Goal: Transaction & Acquisition: Purchase product/service

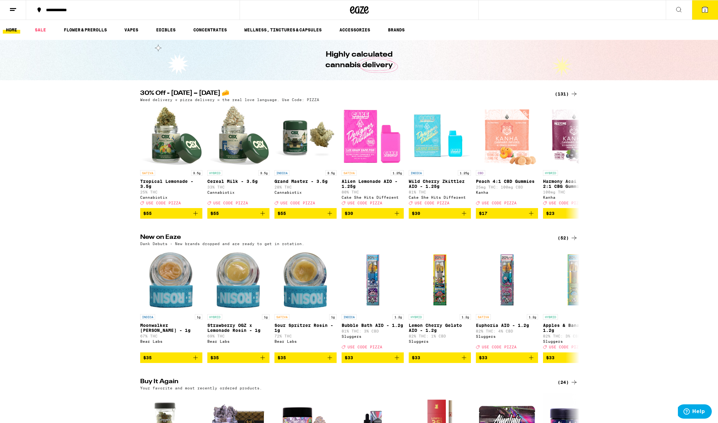
click at [568, 96] on div "(131)" at bounding box center [566, 93] width 23 height 7
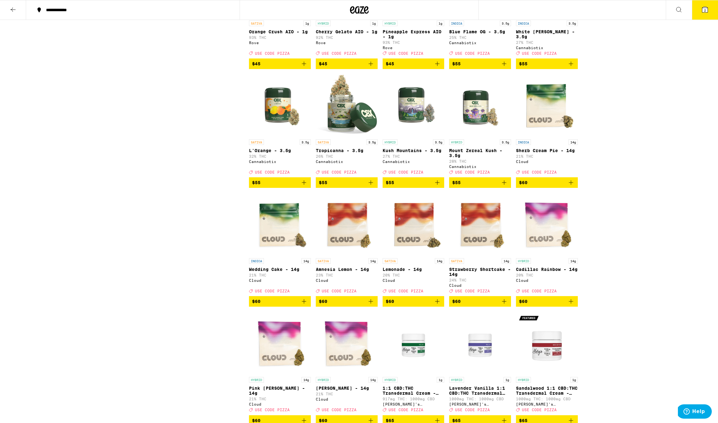
scroll to position [2623, 0]
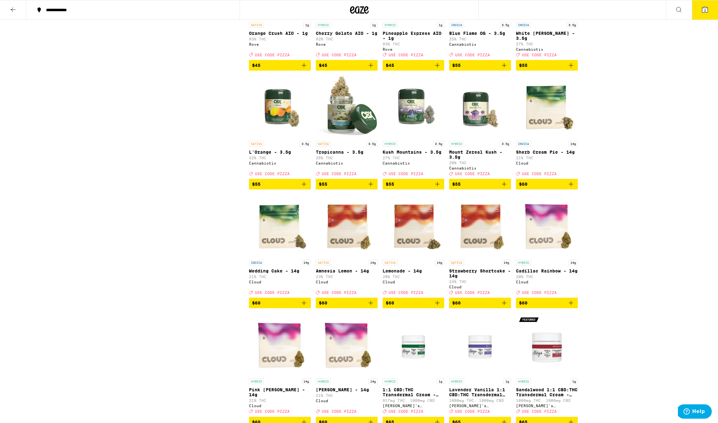
click at [472, 188] on span "$55" at bounding box center [480, 183] width 56 height 7
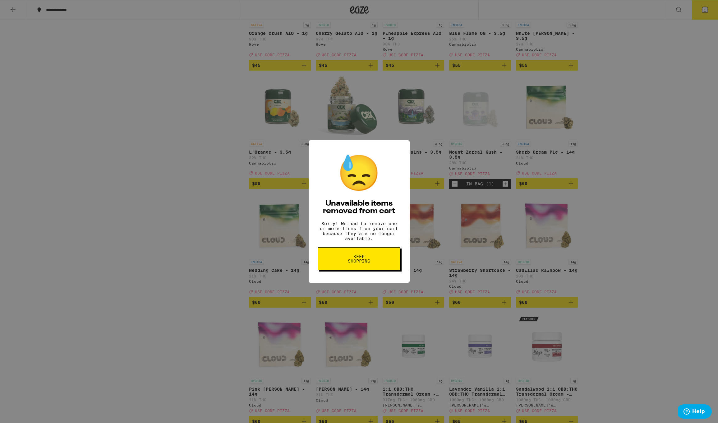
click at [363, 261] on span "Keep Shopping" at bounding box center [359, 258] width 32 height 9
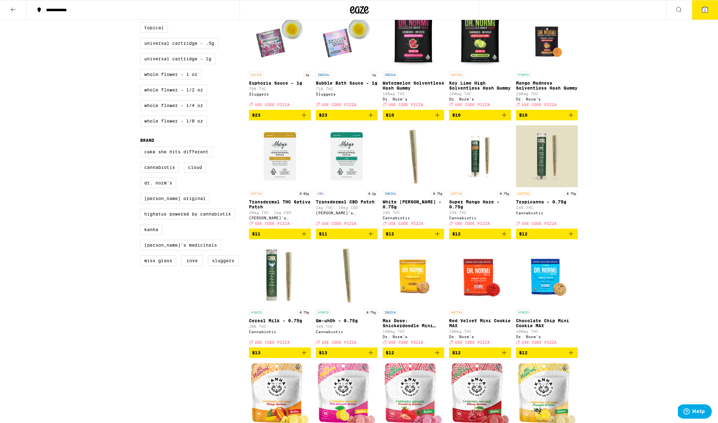
scroll to position [299, 0]
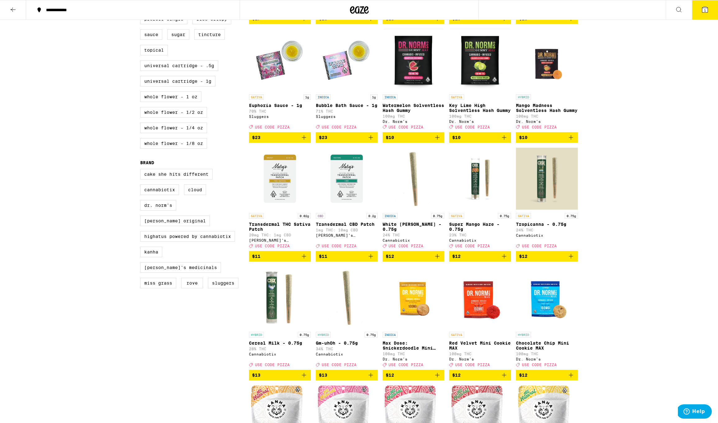
click at [540, 260] on span "$12" at bounding box center [547, 255] width 56 height 7
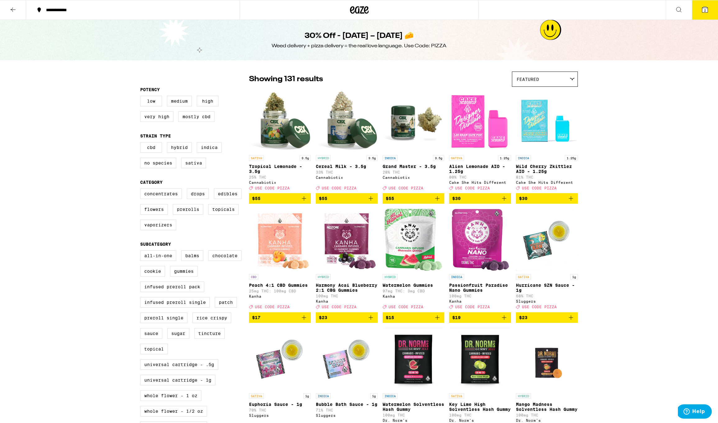
scroll to position [0, 0]
click at [339, 202] on span "$55" at bounding box center [347, 198] width 56 height 7
click at [705, 11] on span "3" at bounding box center [705, 10] width 2 height 4
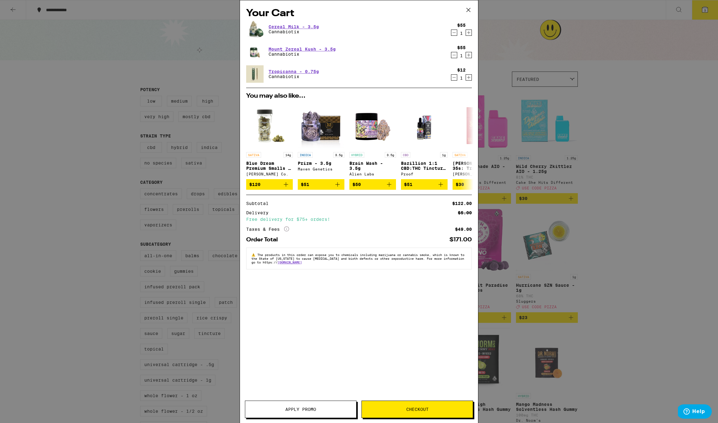
click at [455, 55] on icon "Decrement" at bounding box center [454, 54] width 6 height 7
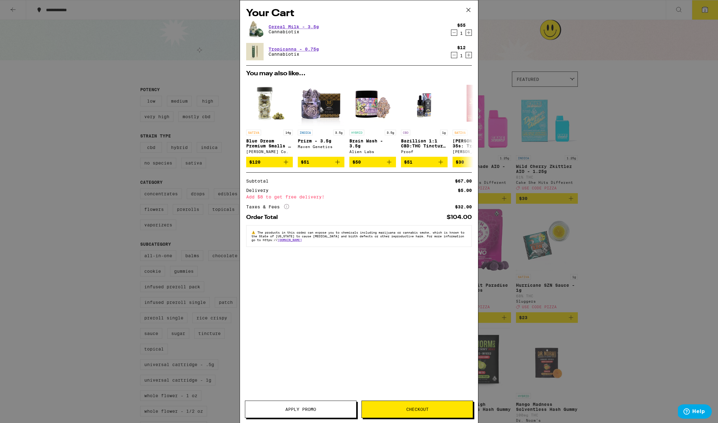
click at [323, 407] on button "Apply Promo" at bounding box center [301, 408] width 112 height 17
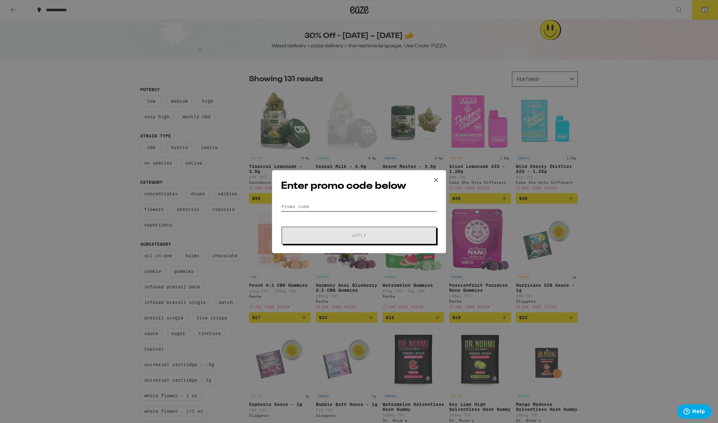
click at [292, 205] on input "Promo Code" at bounding box center [359, 206] width 156 height 9
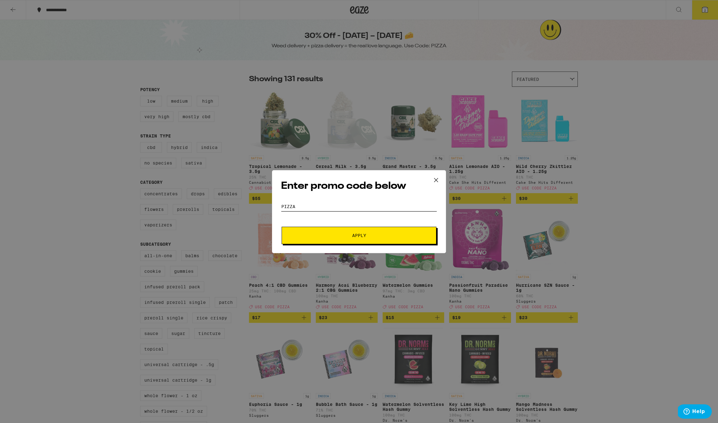
type input "PIZZA"
click at [314, 232] on button "Apply" at bounding box center [359, 235] width 155 height 17
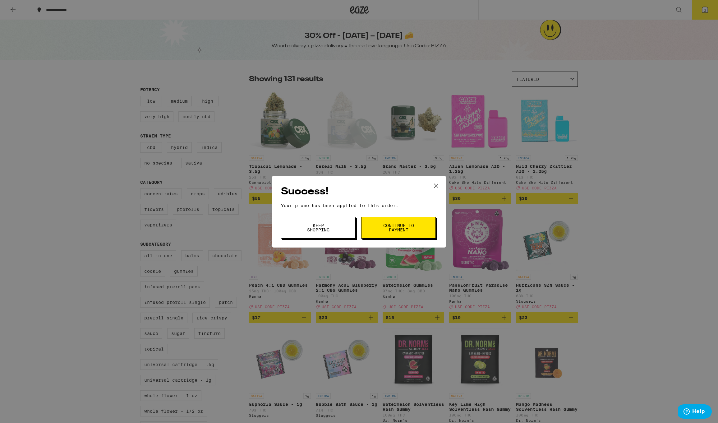
click at [334, 230] on button "Keep Shopping" at bounding box center [318, 228] width 75 height 22
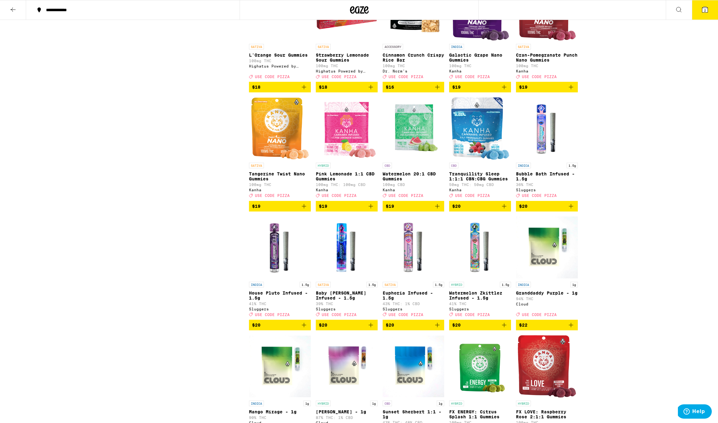
scroll to position [1057, 0]
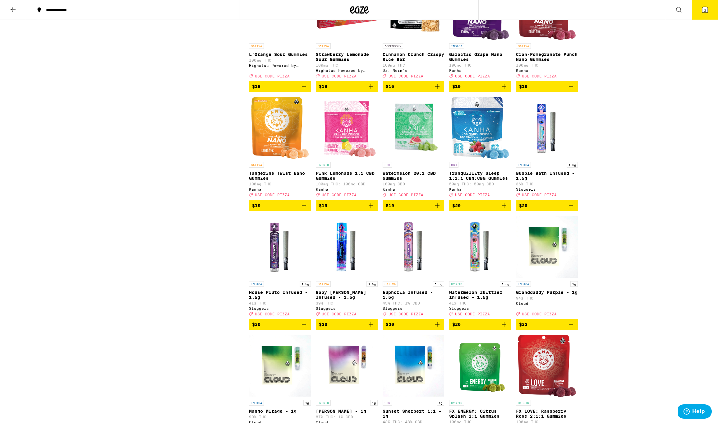
click at [402, 328] on span "$20" at bounding box center [414, 323] width 56 height 7
click at [712, 11] on button "3" at bounding box center [705, 9] width 26 height 19
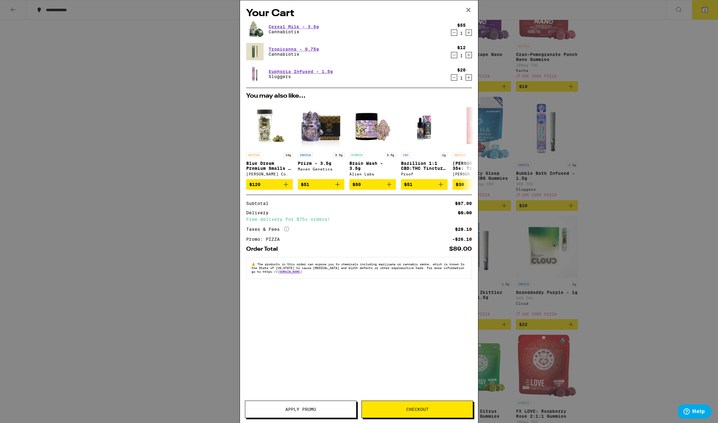
click at [397, 412] on button "Checkout" at bounding box center [417, 408] width 112 height 17
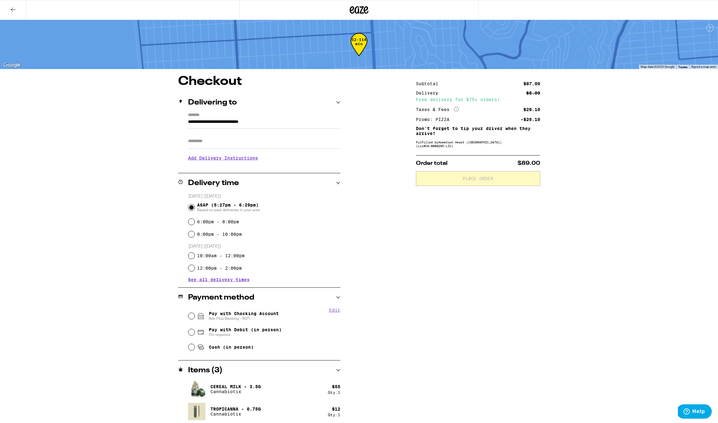
click at [190, 316] on input "Pay with Checking Account Adv Plus Banking - 9371" at bounding box center [191, 316] width 6 height 6
radio input "true"
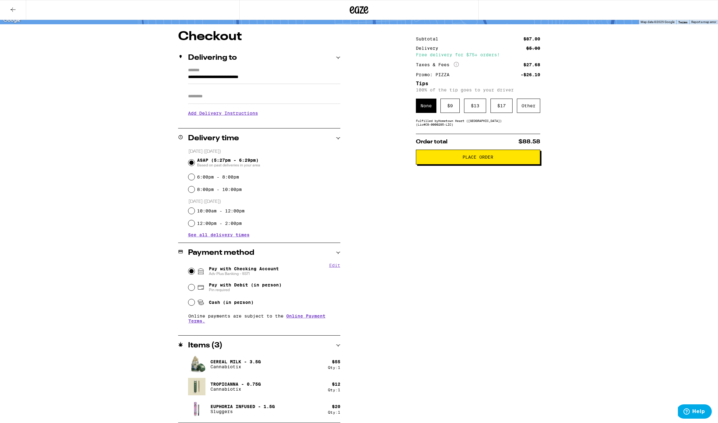
scroll to position [45, 0]
click at [483, 159] on span "Place Order" at bounding box center [477, 157] width 31 height 4
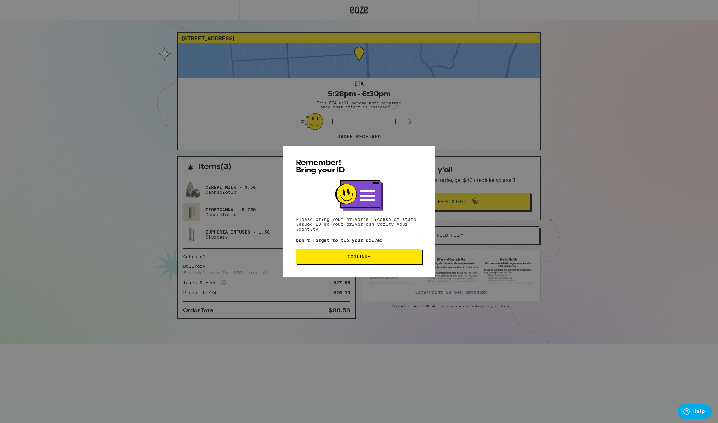
click at [353, 261] on button "Continue" at bounding box center [359, 256] width 126 height 15
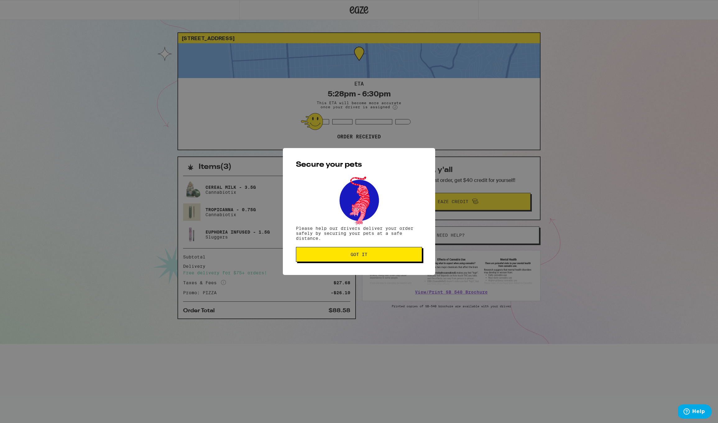
click at [368, 260] on button "Got it" at bounding box center [359, 254] width 126 height 15
